Goal: Transaction & Acquisition: Download file/media

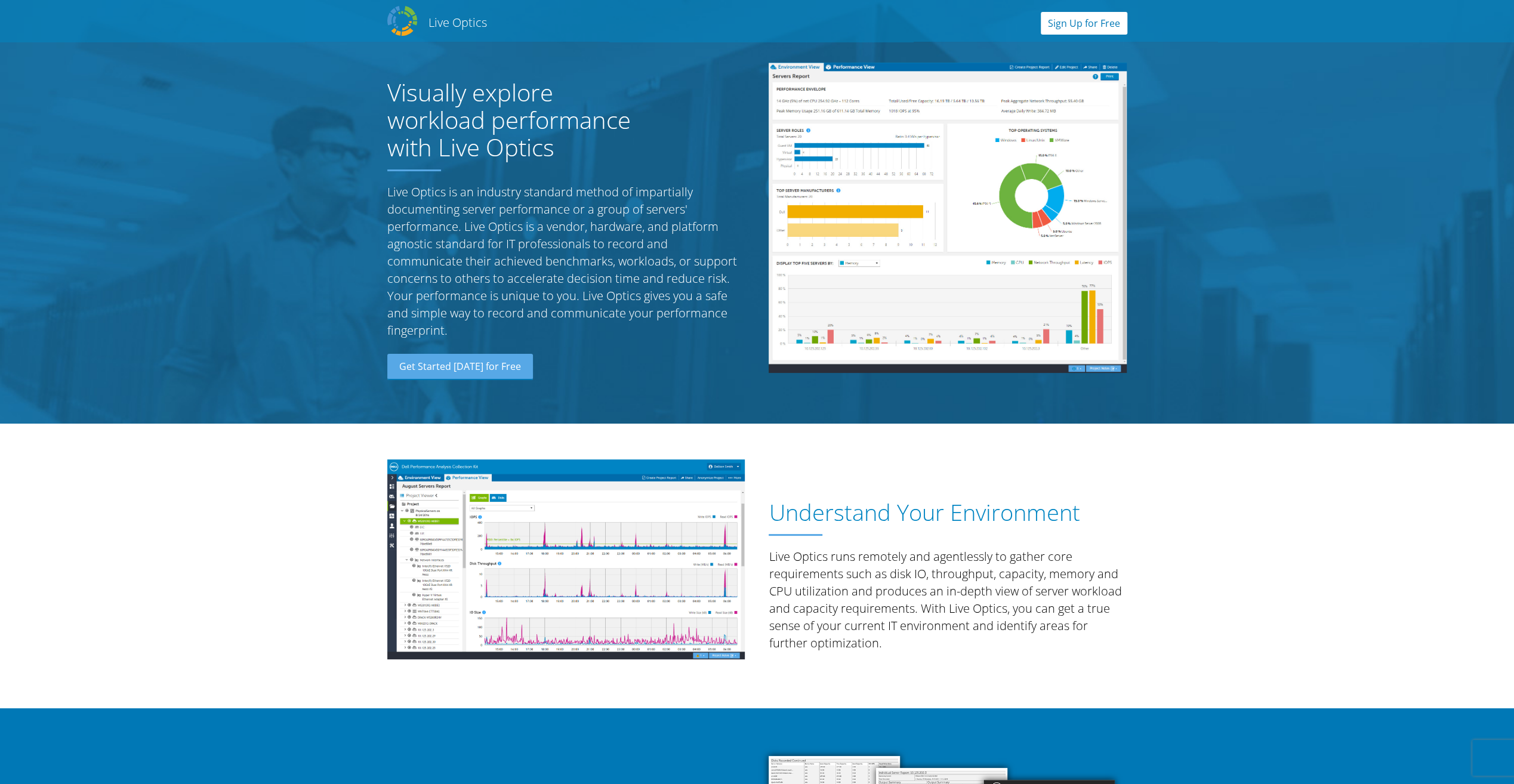
click at [1099, 26] on link "Sign Up for Free" at bounding box center [1084, 23] width 86 height 23
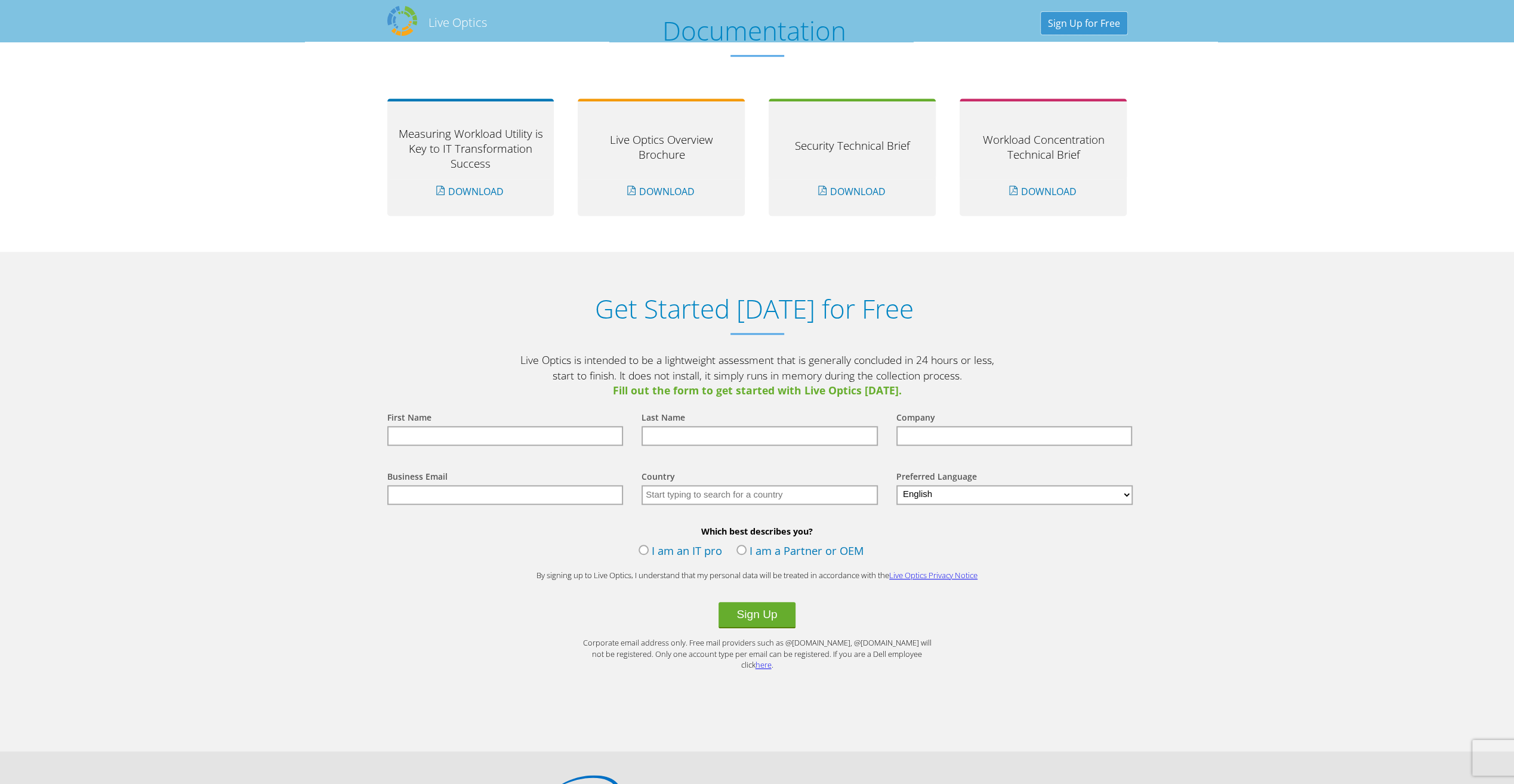
scroll to position [1172, 0]
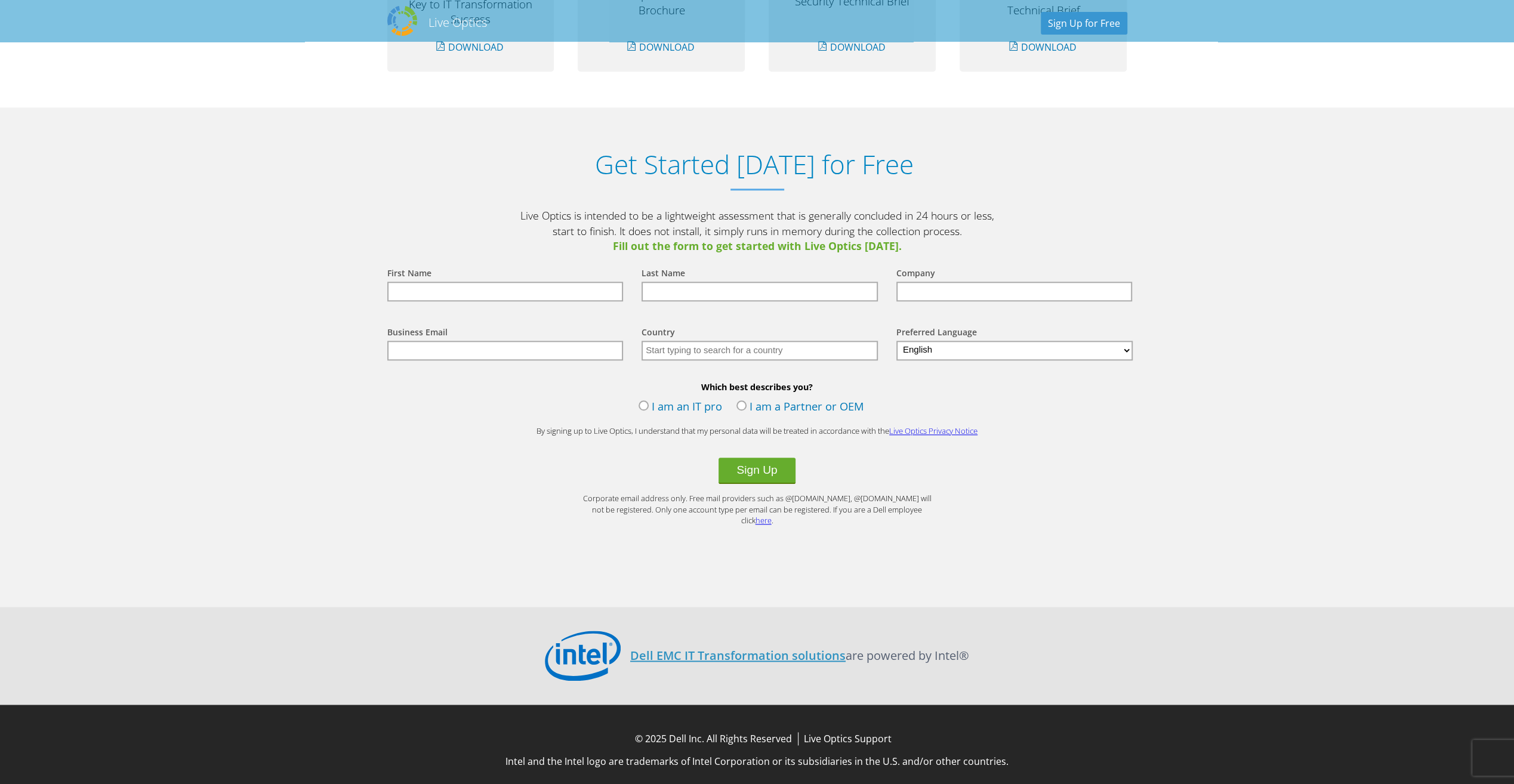
click at [439, 294] on input "text" at bounding box center [506, 291] width 236 height 20
type input "Tharmalingam"
type input "Thavarajah"
type input "SVA"
type input "tharmalingam.thavarajah@sva.de"
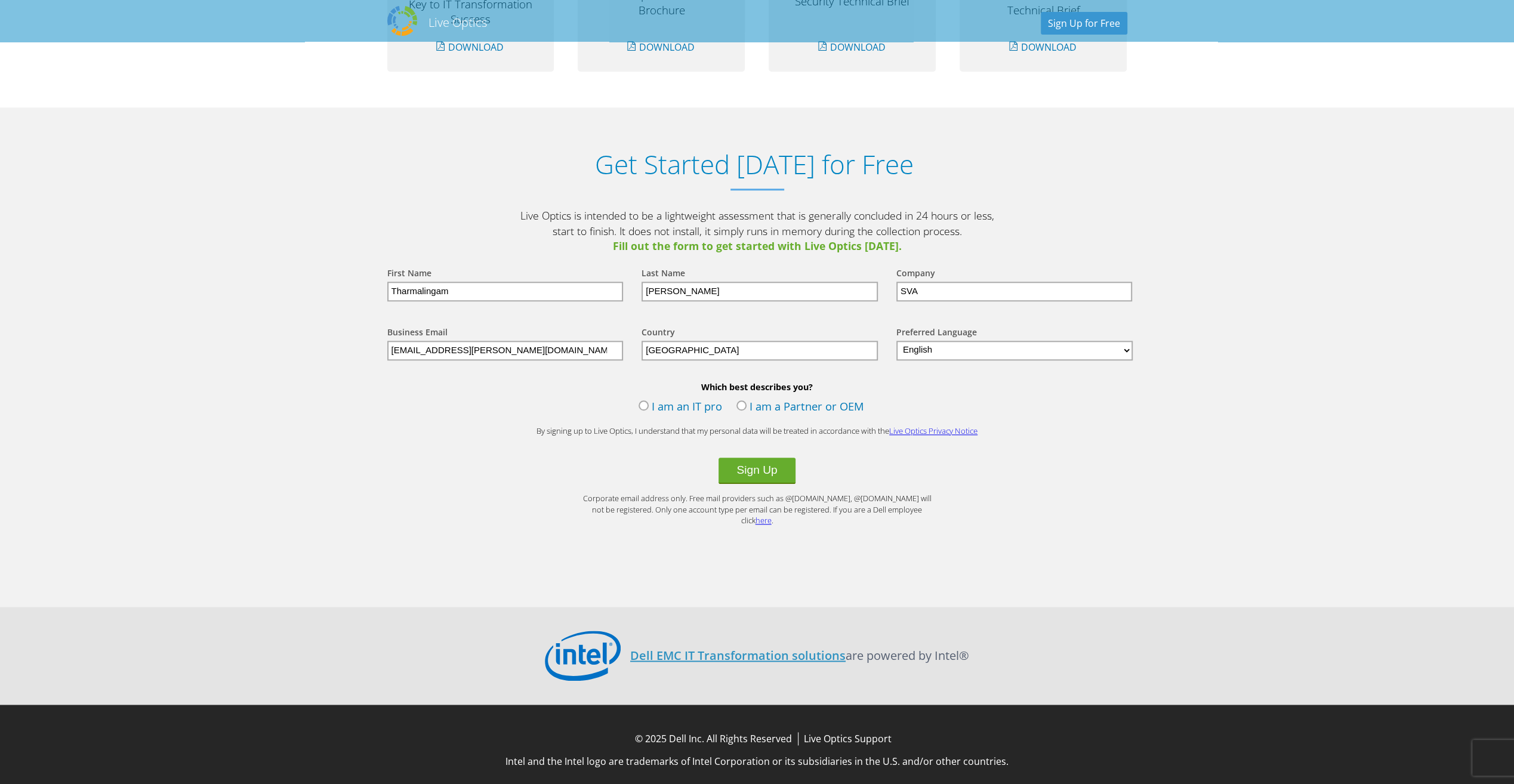
type input "Germany"
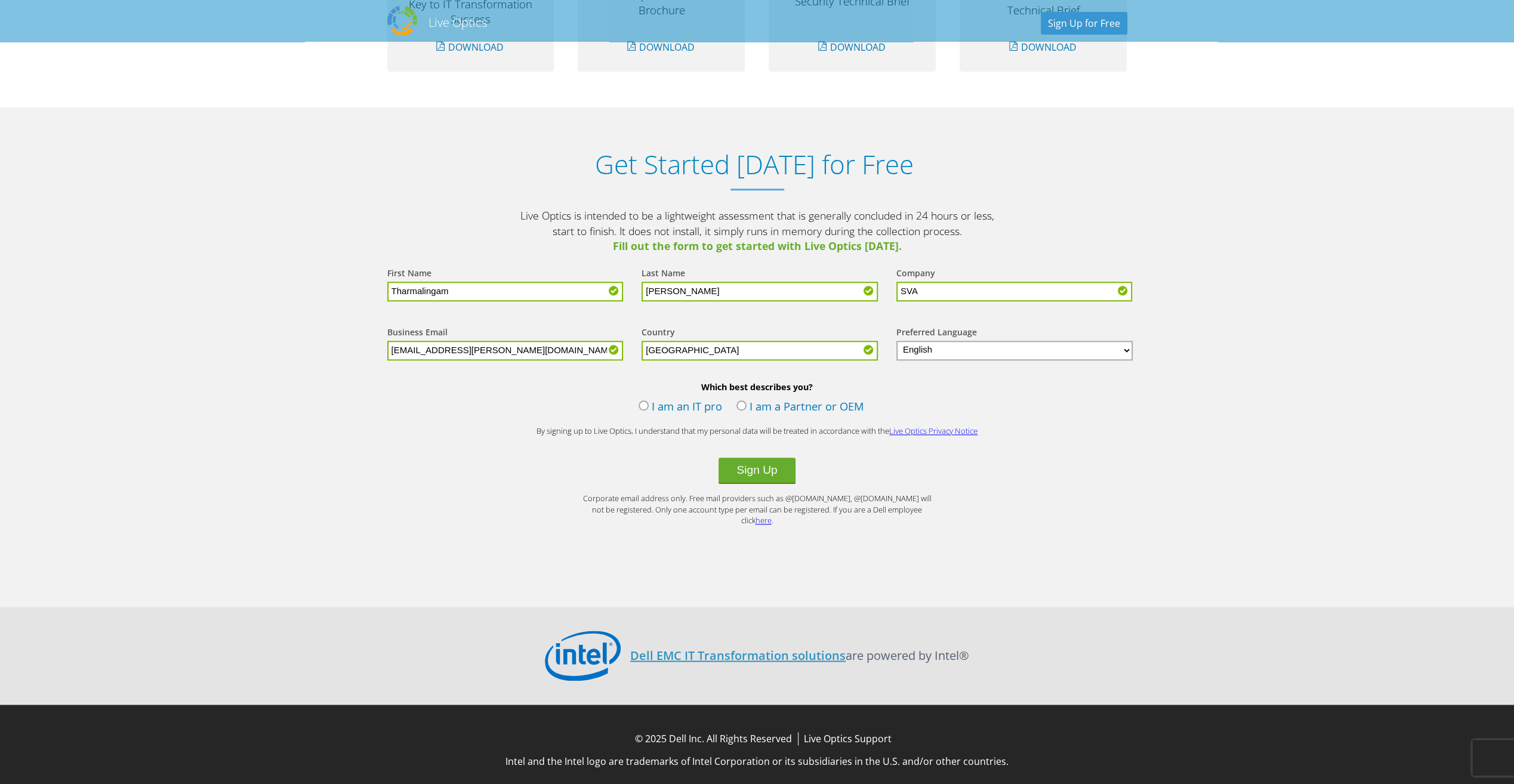
click at [1118, 347] on select "English Deutsch Español Français Italiano Polski Português Русский 한국어 中文 日本語" at bounding box center [1014, 351] width 237 height 20
select select "de-DE"
click at [896, 341] on select "English Deutsch Español Français Italiano Polski Português Русский 한국어 中文 日本語" at bounding box center [1014, 351] width 237 height 20
click at [642, 405] on label "I am an IT pro" at bounding box center [680, 407] width 83 height 18
click at [0, 0] on input "I am an IT pro" at bounding box center [0, 0] width 0 height 0
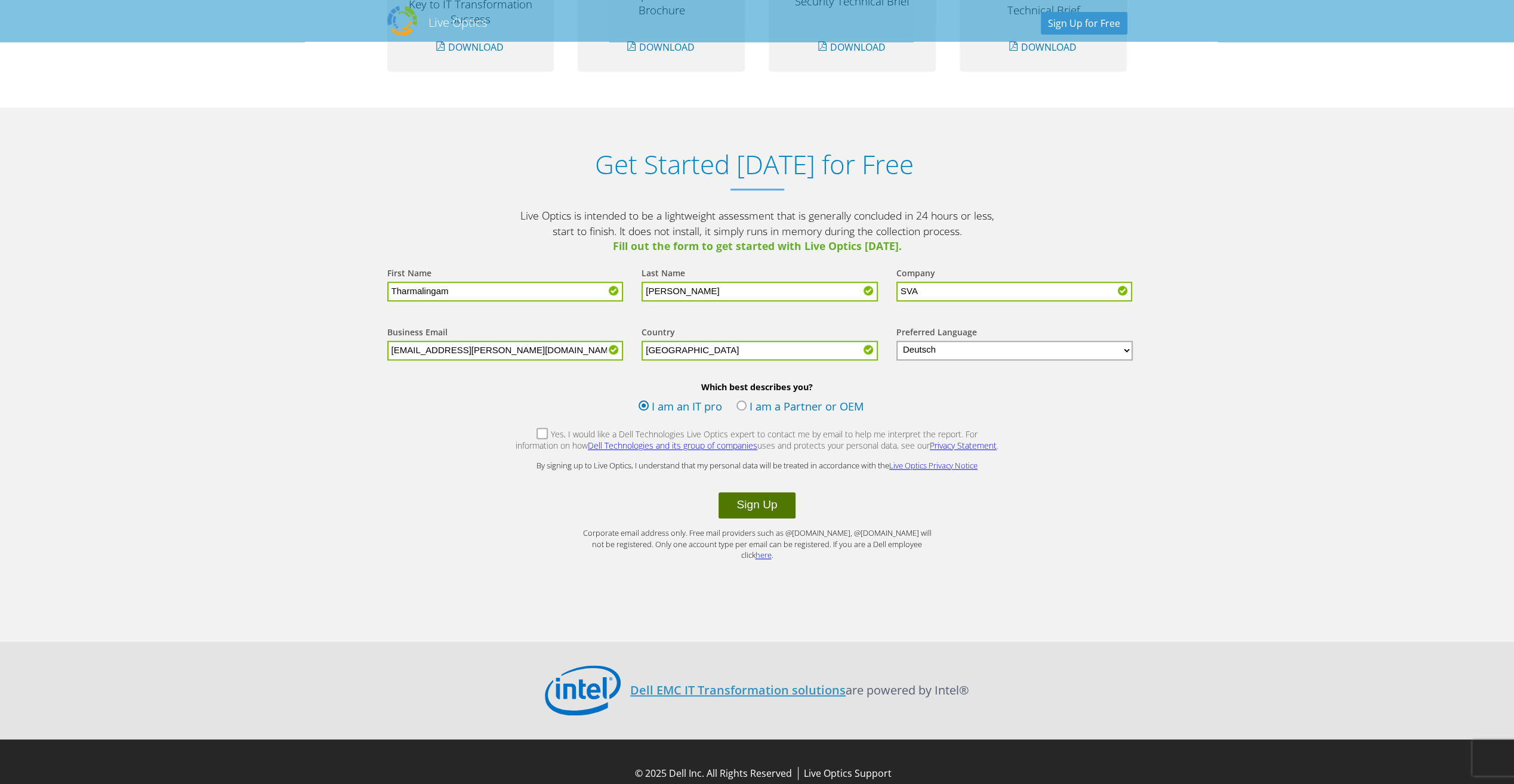
click at [773, 505] on button "Sign Up" at bounding box center [757, 505] width 77 height 26
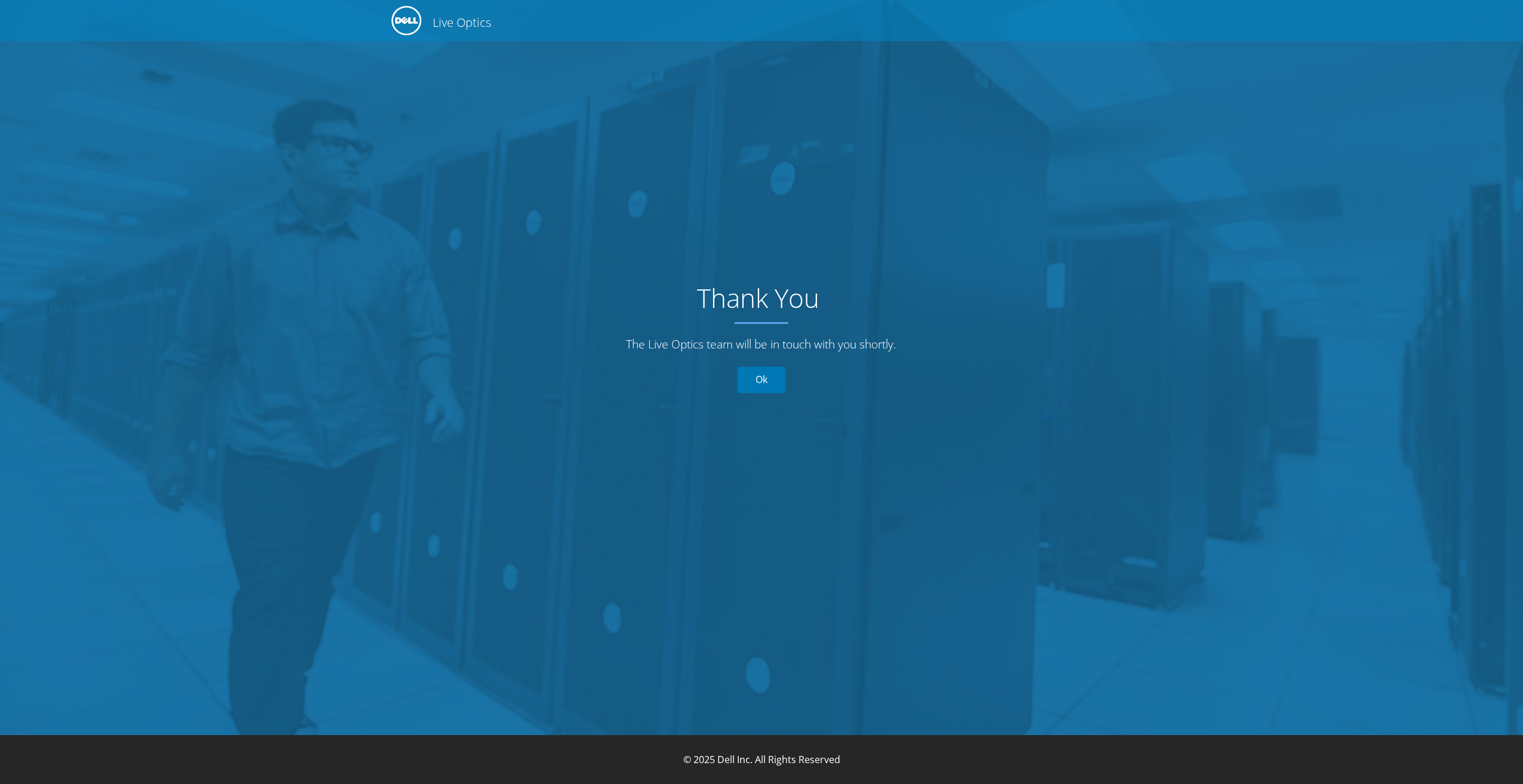
click at [767, 387] on link "Ok" at bounding box center [762, 379] width 48 height 26
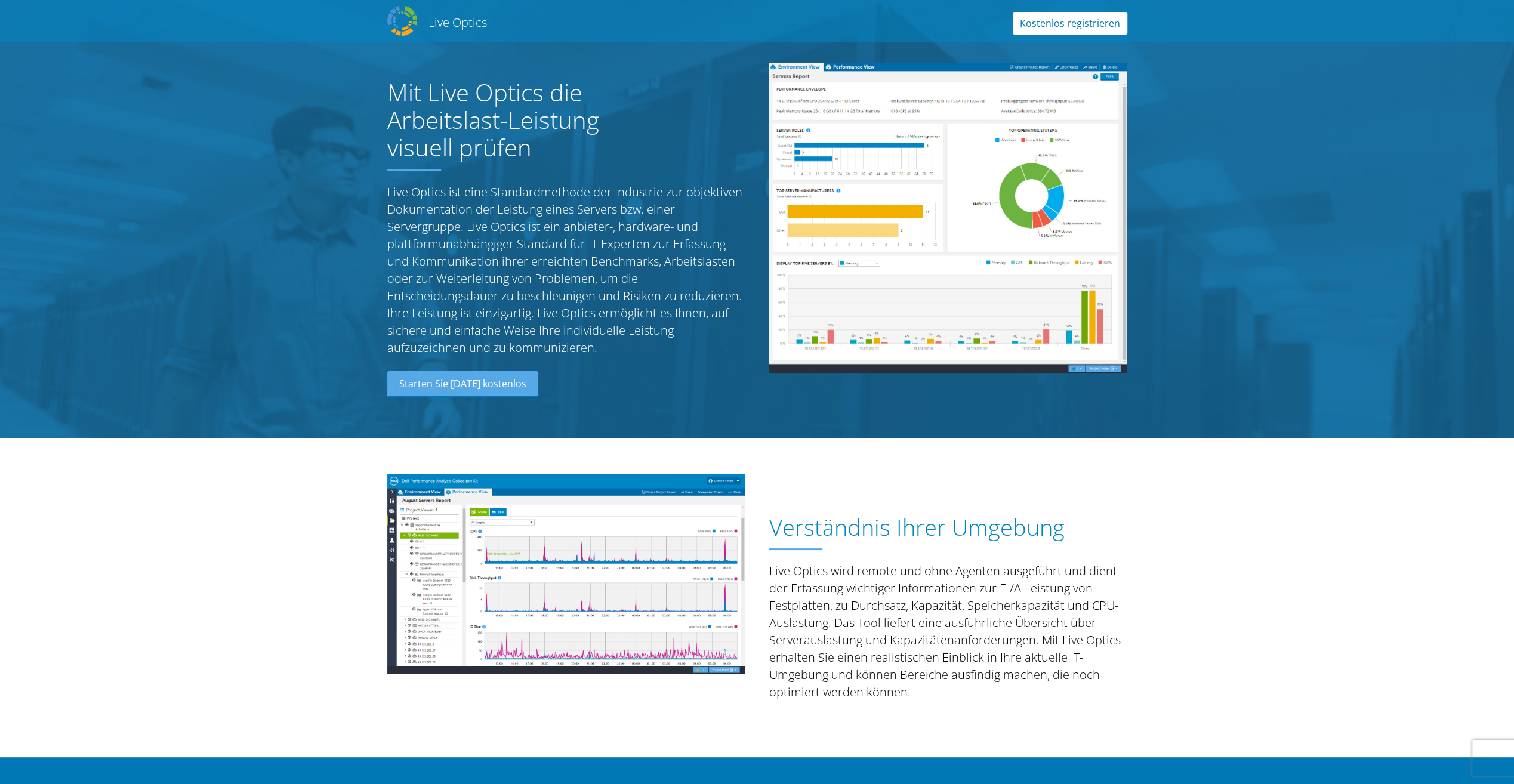
click at [1073, 23] on link "Kostenlos registrieren" at bounding box center [1070, 23] width 114 height 23
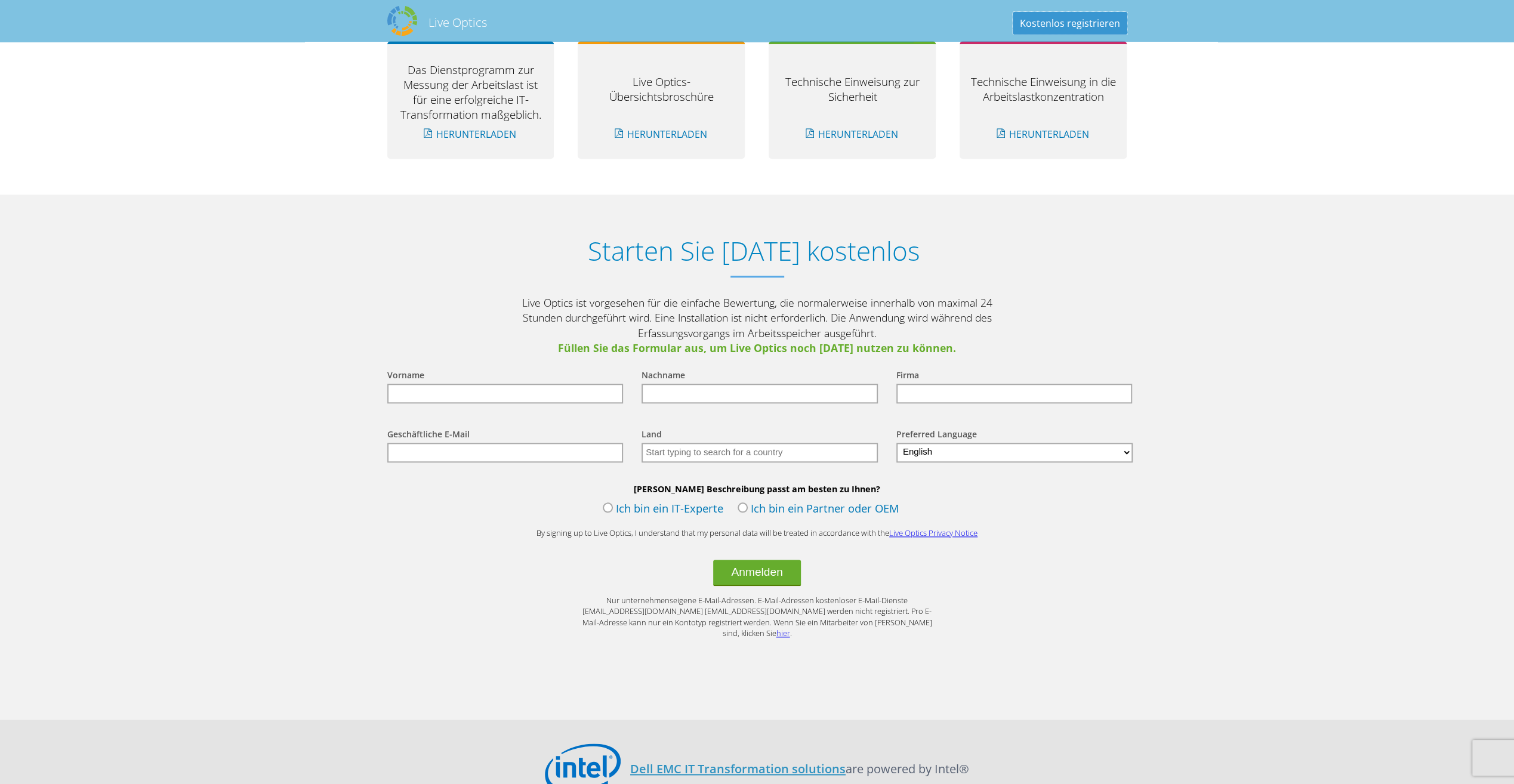
scroll to position [1299, 0]
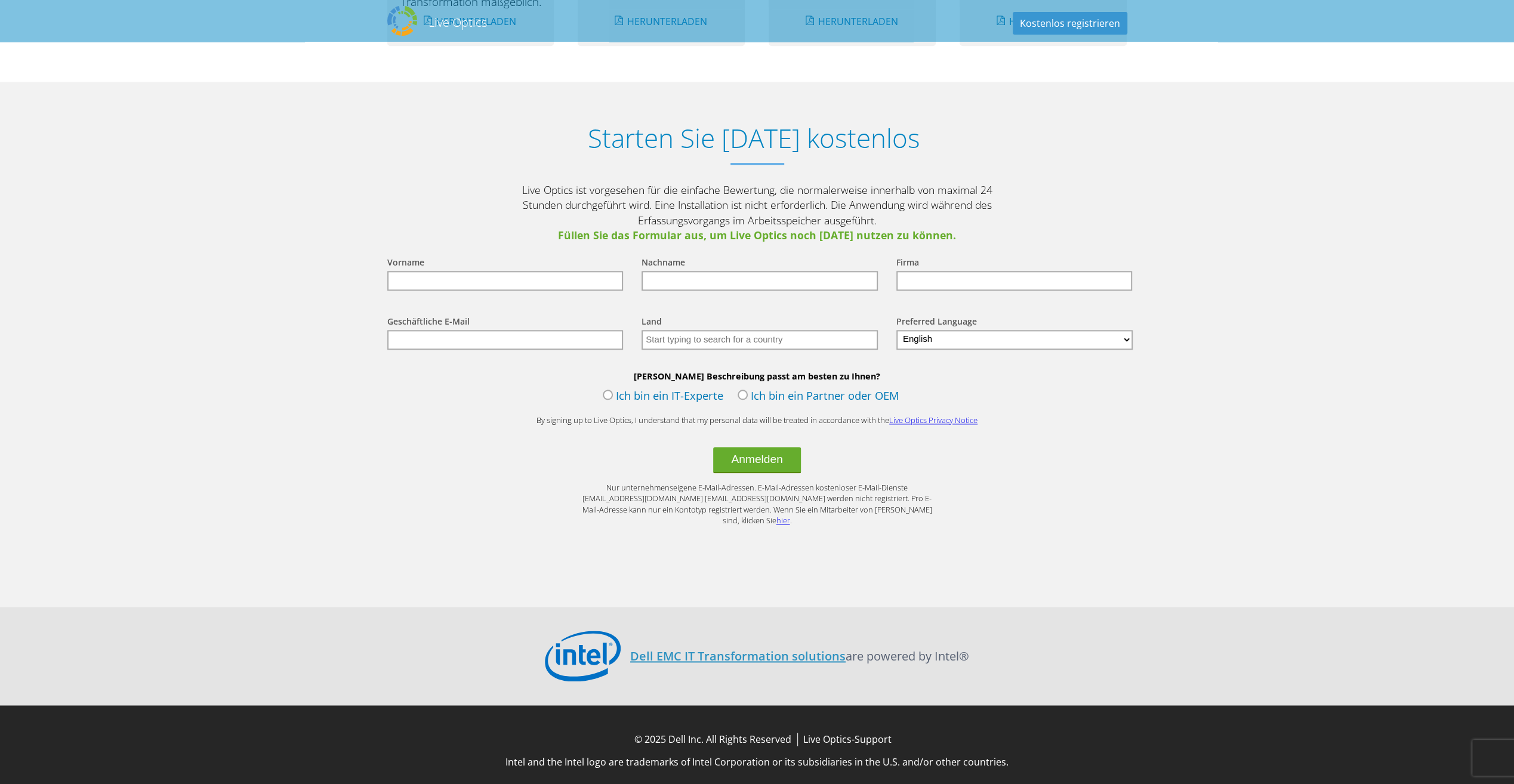
click at [452, 291] on div "Vorname" at bounding box center [503, 273] width 255 height 59
click at [439, 282] on input "text" at bounding box center [506, 281] width 236 height 20
type input "Tharmalingam"
type input "Thavarajah"
type input "SVA"
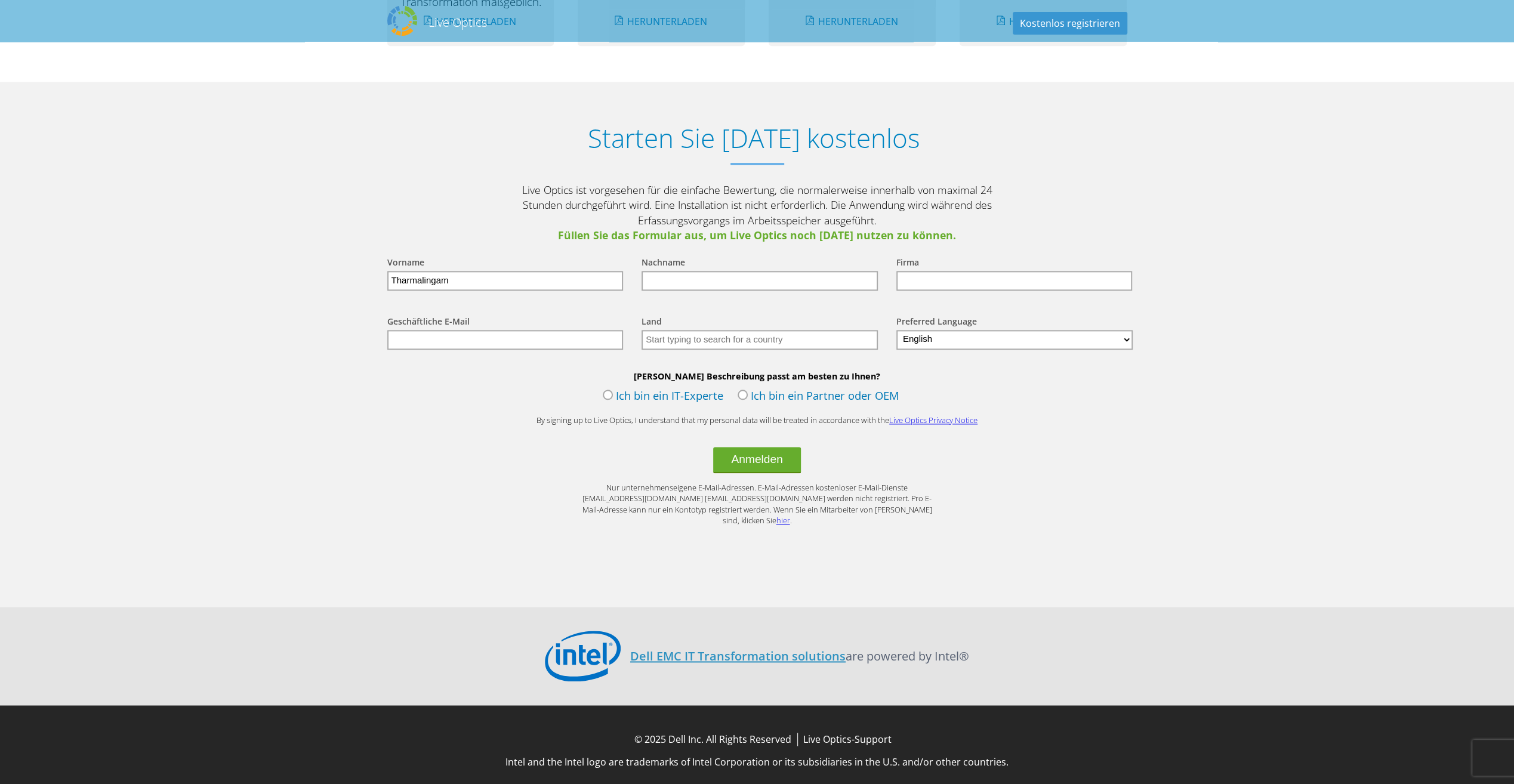
type input "tharmalingam.thavarajah@sva.de"
type input "Deutschland"
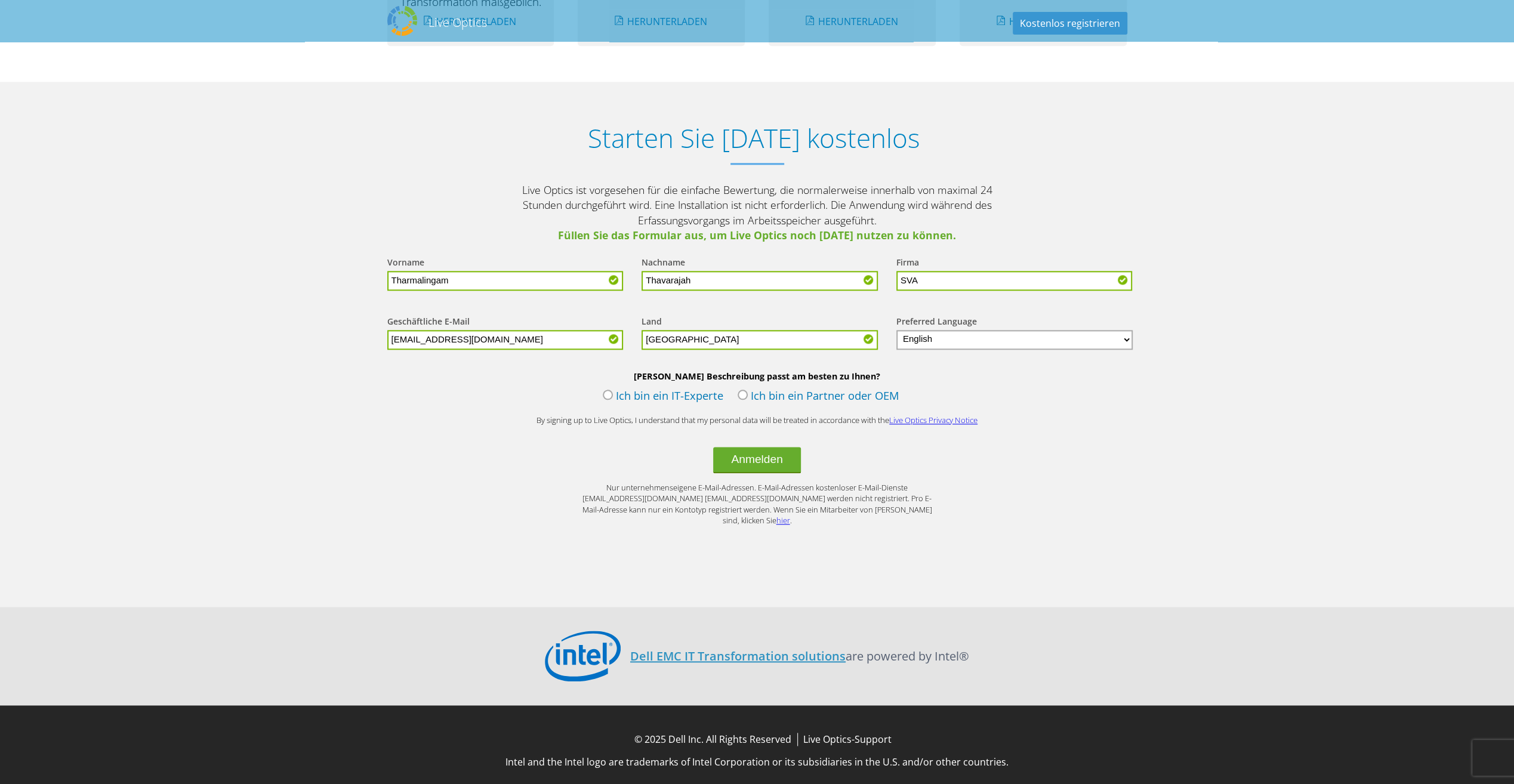
click at [1125, 340] on select "English Deutsch Español Français Italiano Polski Português Русский 한국어 中文 日本語" at bounding box center [1014, 340] width 237 height 20
select select "de-DE"
click at [896, 330] on select "English Deutsch Español Français Italiano Polski Português Русский 한국어 中文 日本語" at bounding box center [1014, 340] width 237 height 20
click at [631, 400] on label "Ich bin ein IT-Experte" at bounding box center [662, 397] width 121 height 18
click at [0, 0] on input "Ich bin ein IT-Experte" at bounding box center [0, 0] width 0 height 0
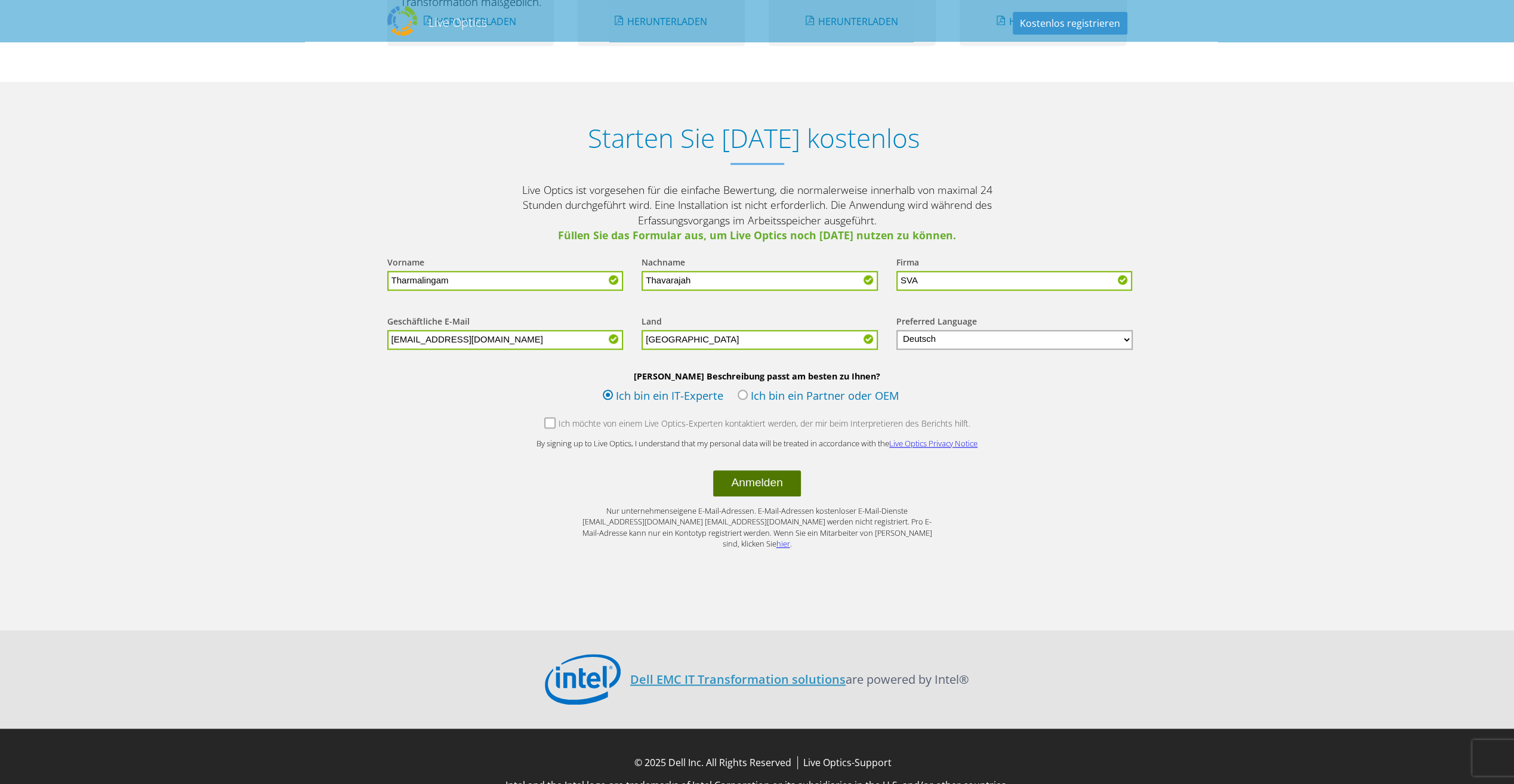
click at [755, 481] on button "Anmelden" at bounding box center [757, 483] width 87 height 26
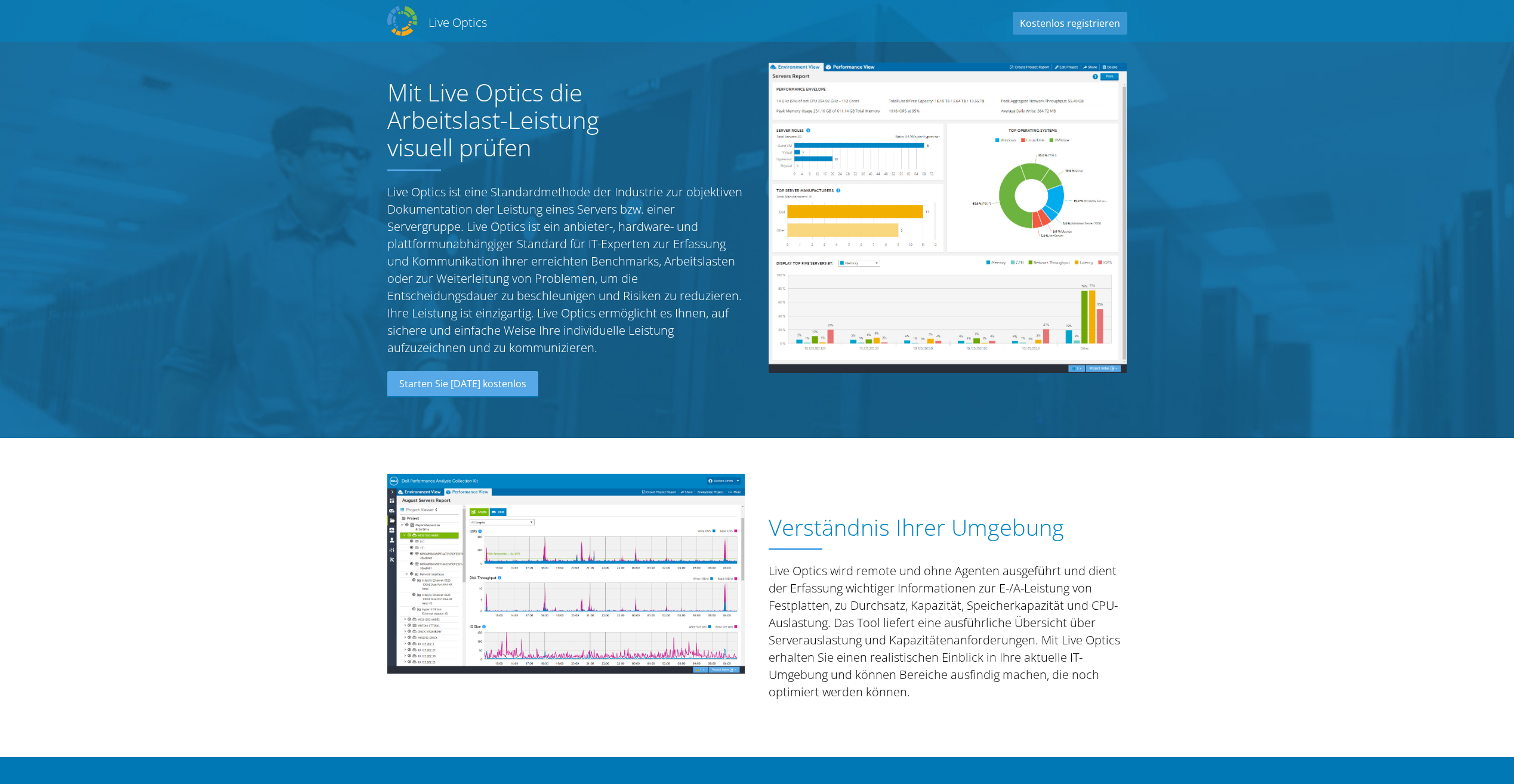
select select "56"
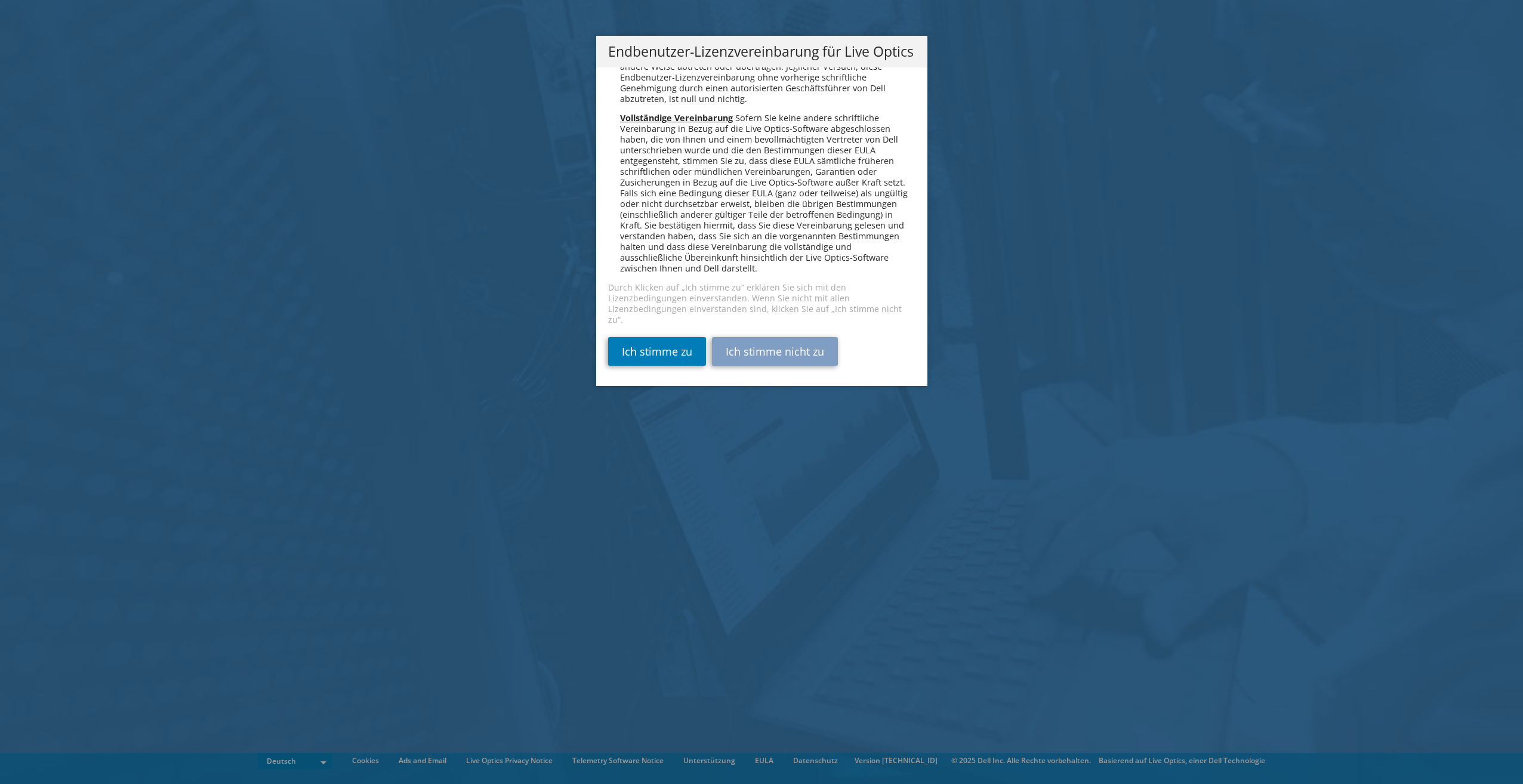
scroll to position [5864, 0]
click at [649, 349] on link "Ich stimme zu" at bounding box center [657, 351] width 98 height 29
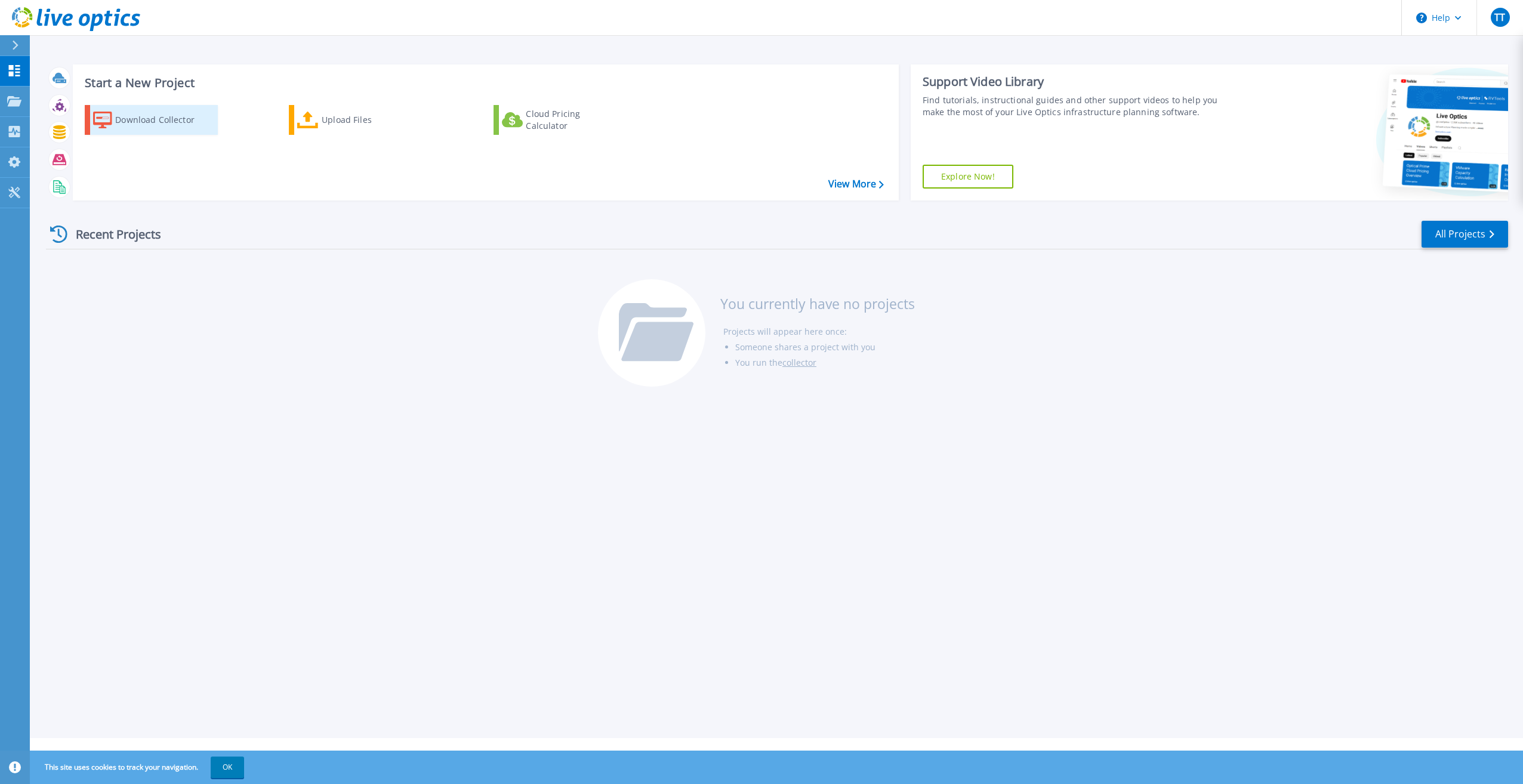
click at [120, 122] on div "Download Collector" at bounding box center [163, 119] width 96 height 24
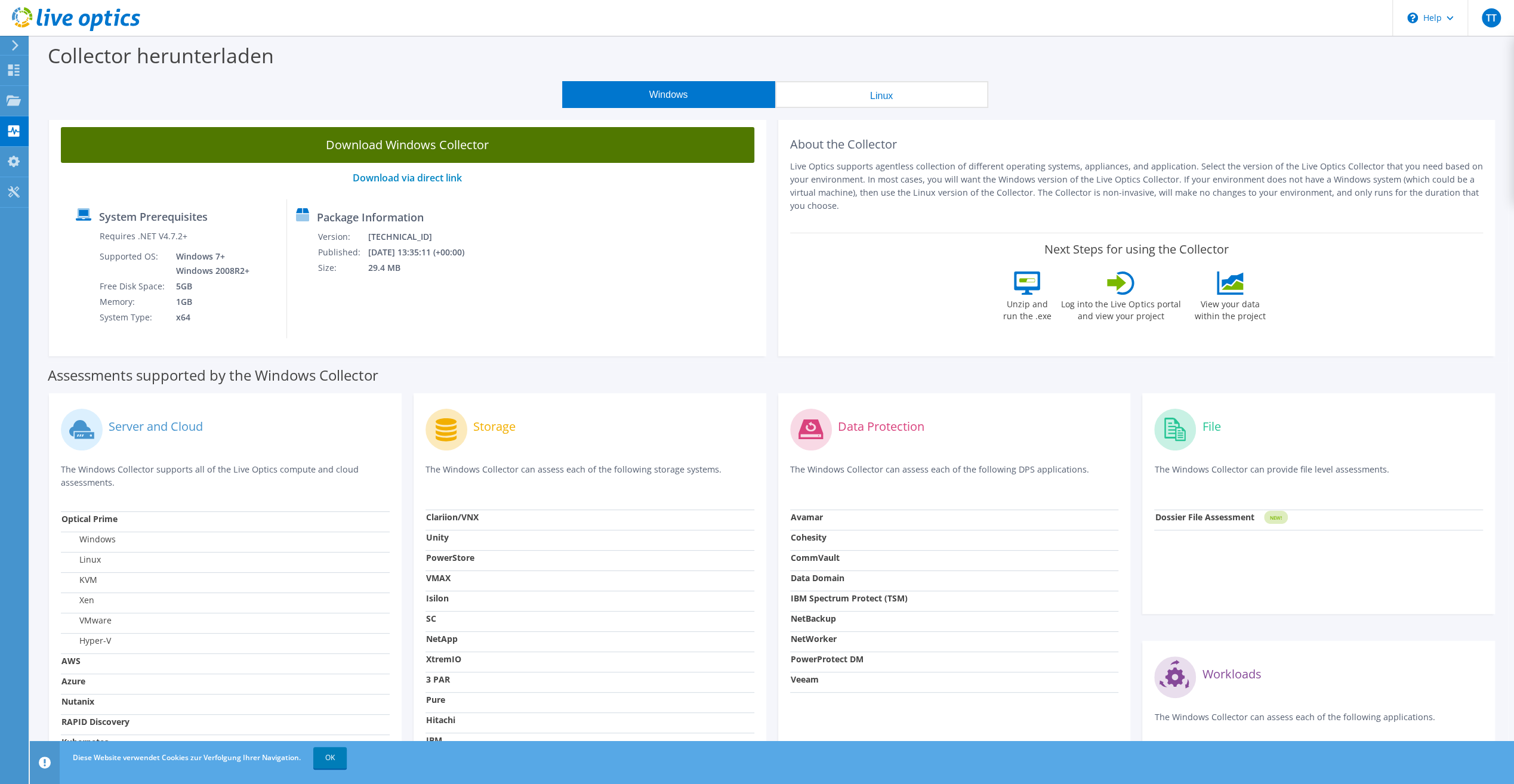
click at [458, 147] on link "Download Windows Collector" at bounding box center [407, 145] width 694 height 35
click at [386, 155] on link "Download Windows Collector" at bounding box center [407, 145] width 694 height 35
